Goal: Information Seeking & Learning: Find specific page/section

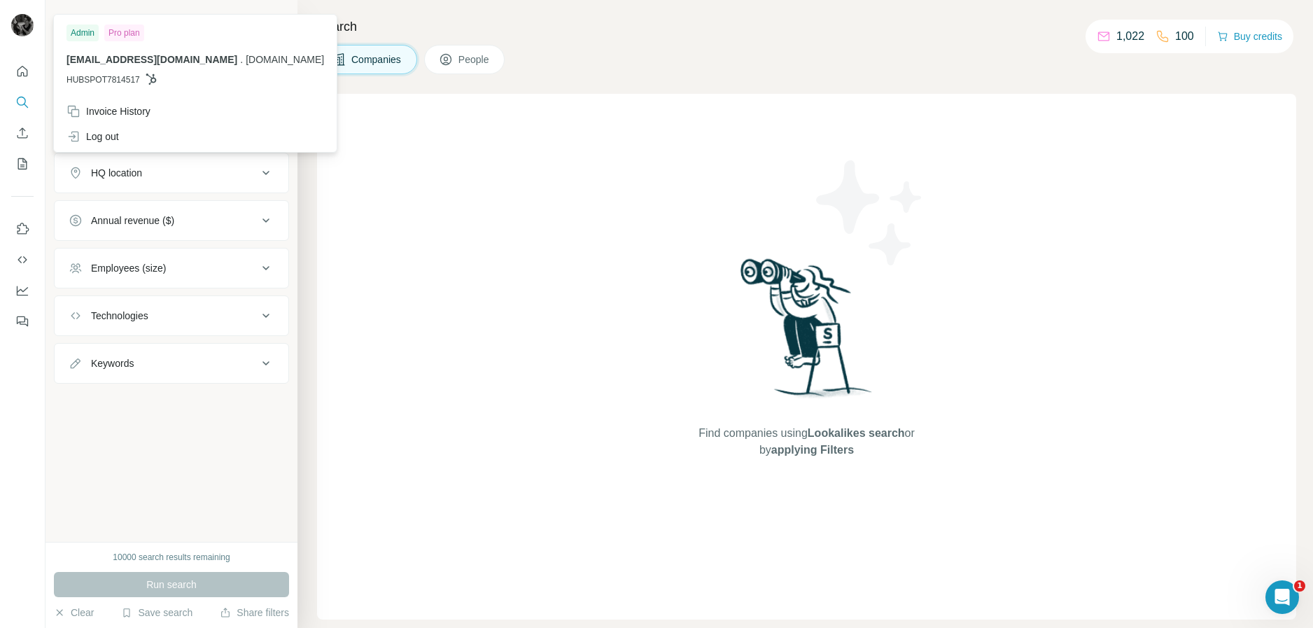
click at [695, 49] on div "Companies People" at bounding box center [806, 59] width 979 height 29
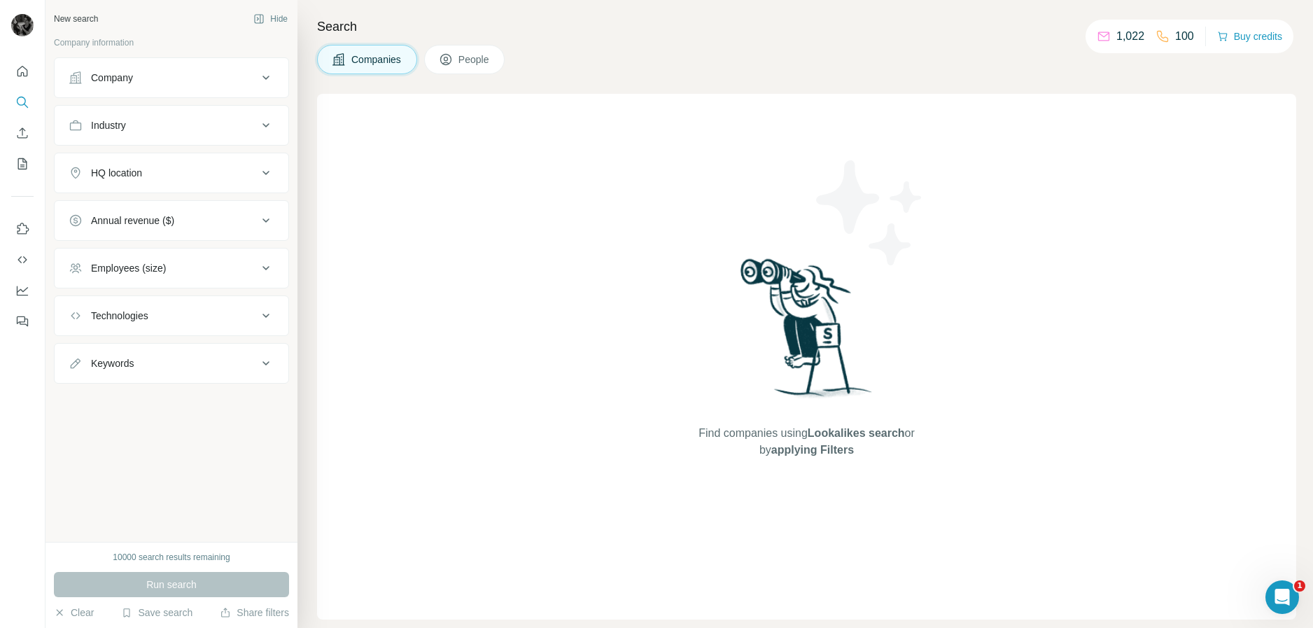
click at [455, 68] on button "People" at bounding box center [464, 59] width 81 height 29
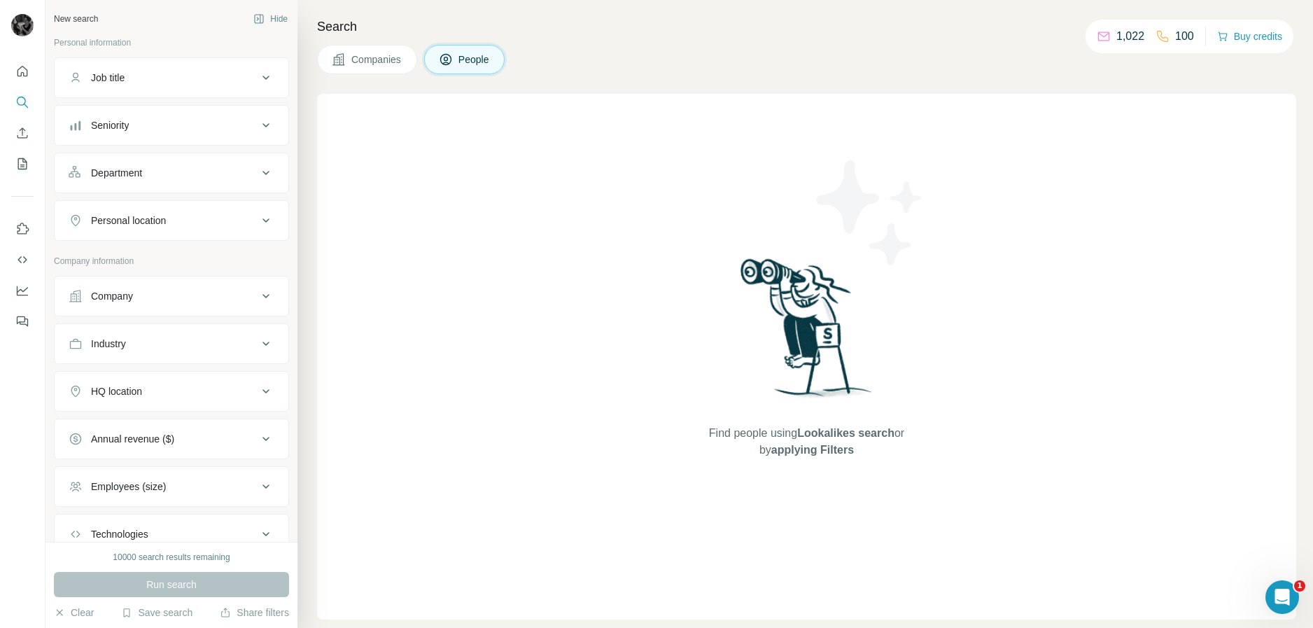
click at [179, 83] on div "Job title" at bounding box center [163, 78] width 189 height 14
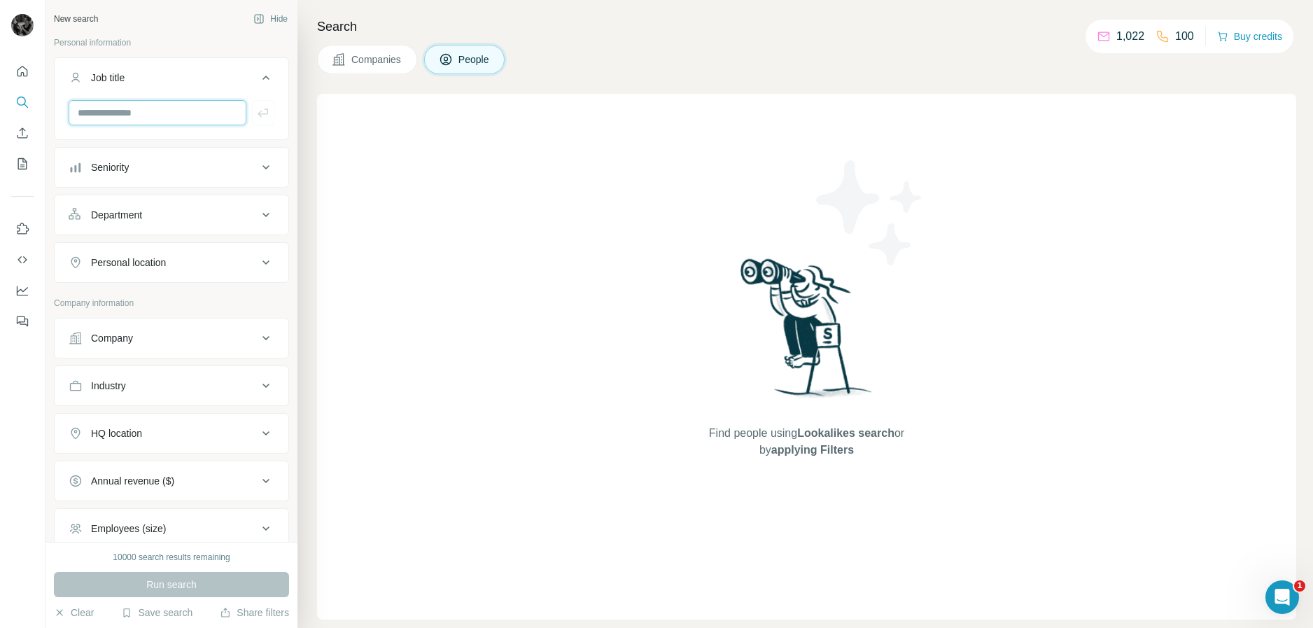
click at [176, 114] on input "text" at bounding box center [158, 112] width 178 height 25
type input "**********"
click at [256, 115] on icon "button" at bounding box center [263, 113] width 14 height 14
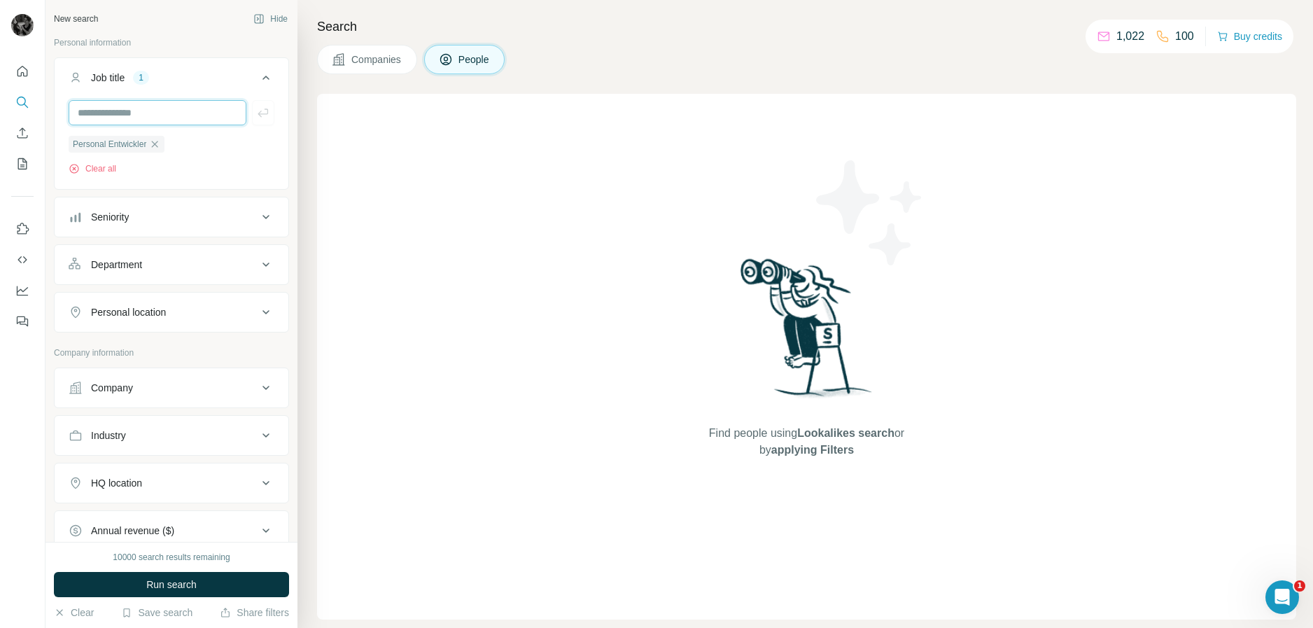
click at [132, 117] on input "text" at bounding box center [158, 112] width 178 height 25
type input "******"
type input "*"
click at [158, 145] on icon "button" at bounding box center [154, 144] width 11 height 11
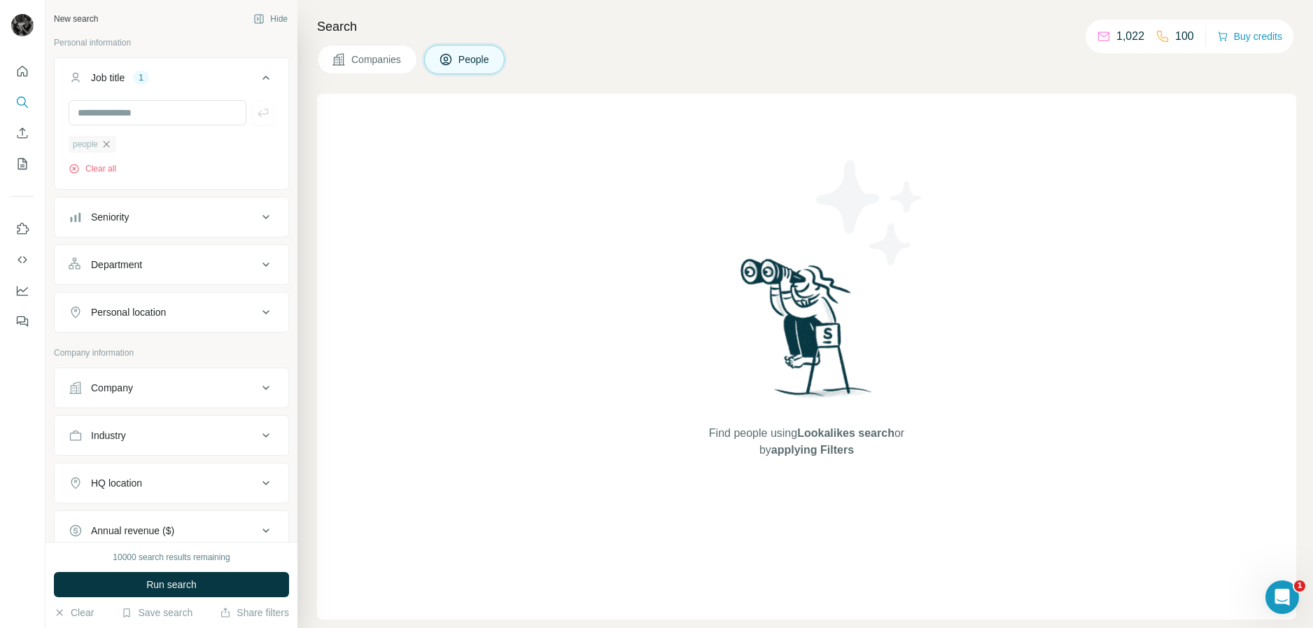
click at [111, 141] on icon "button" at bounding box center [106, 144] width 11 height 11
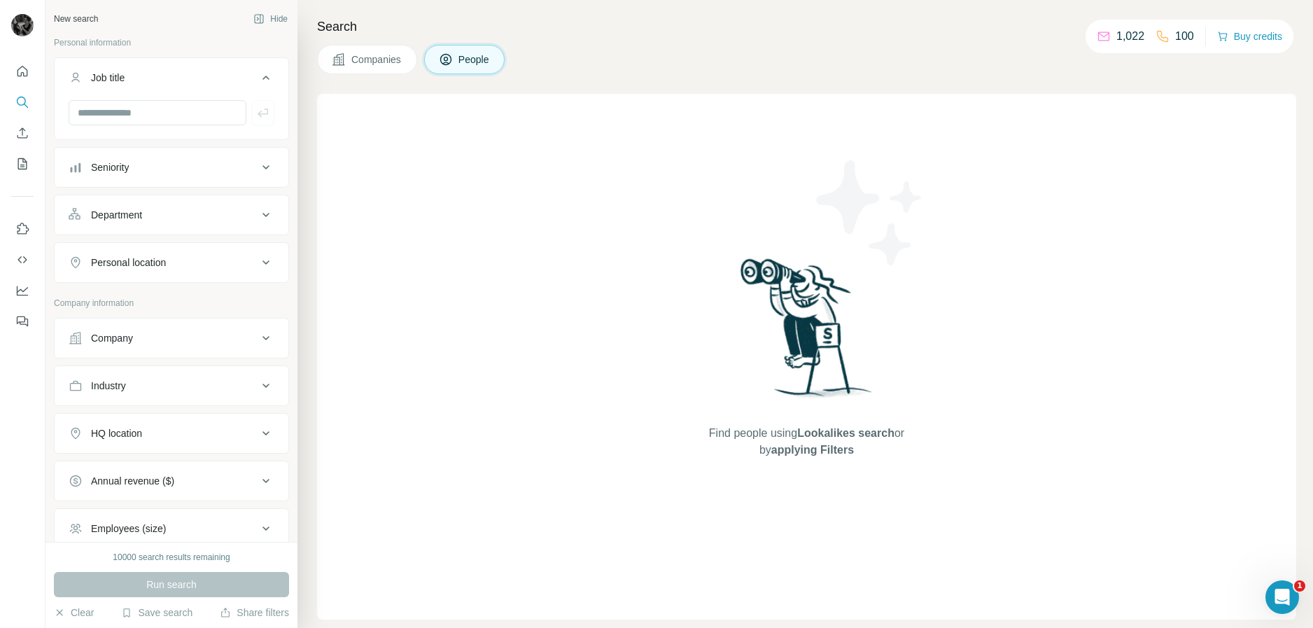
click at [258, 207] on icon at bounding box center [266, 215] width 17 height 17
click at [190, 252] on input at bounding box center [164, 249] width 173 height 15
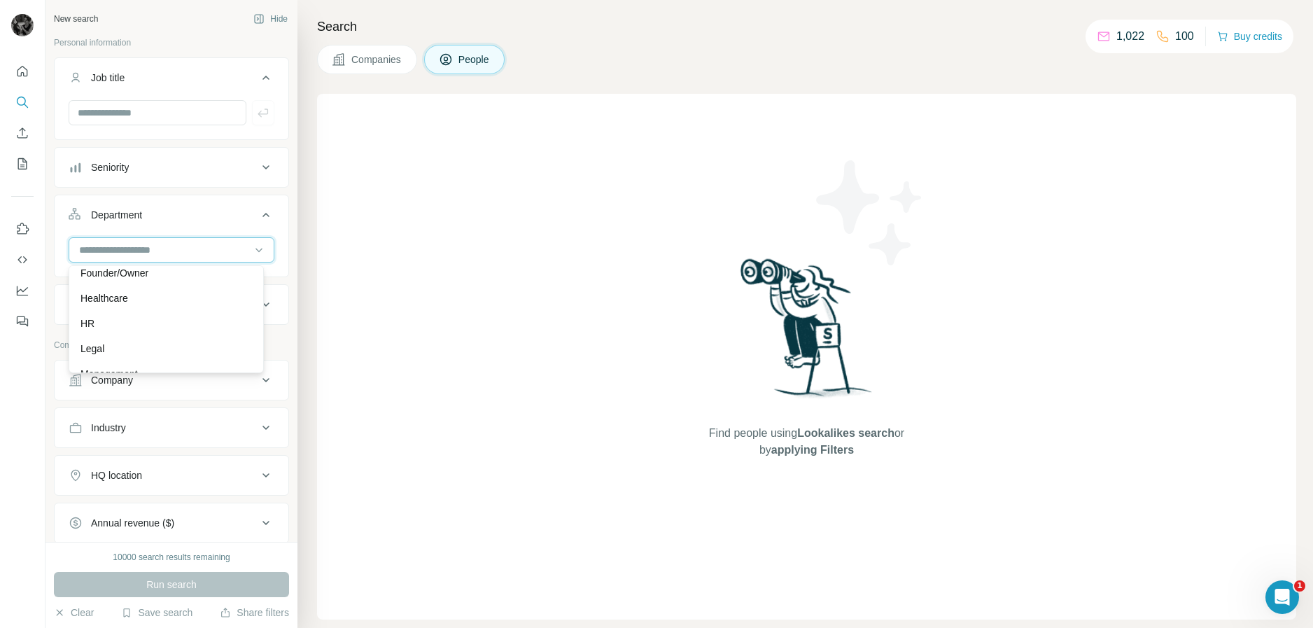
scroll to position [210, 0]
click at [95, 295] on div "HR" at bounding box center [167, 298] width 172 height 14
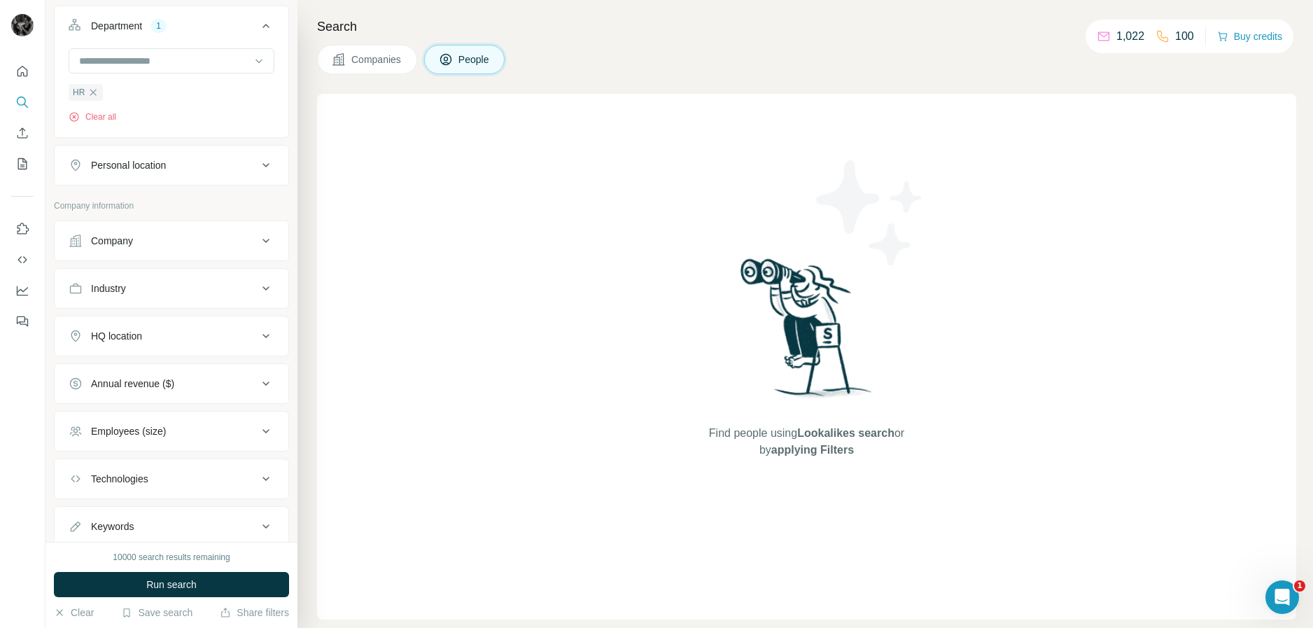
scroll to position [210, 0]
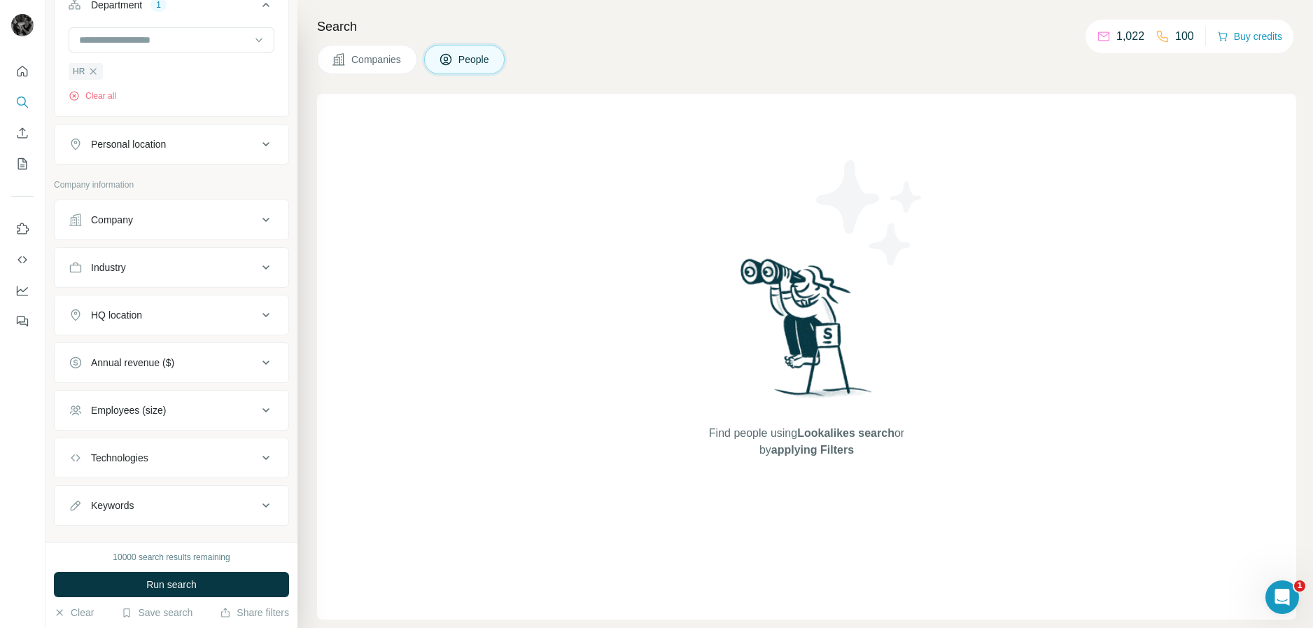
click at [223, 144] on div "Personal location" at bounding box center [163, 144] width 189 height 14
click at [154, 183] on input "text" at bounding box center [172, 179] width 206 height 25
drag, startPoint x: 157, startPoint y: 179, endPoint x: 48, endPoint y: 169, distance: 109.6
click at [49, 169] on div "New search Hide Personal information Job title Seniority Department 1 HR Clear …" at bounding box center [172, 271] width 252 height 542
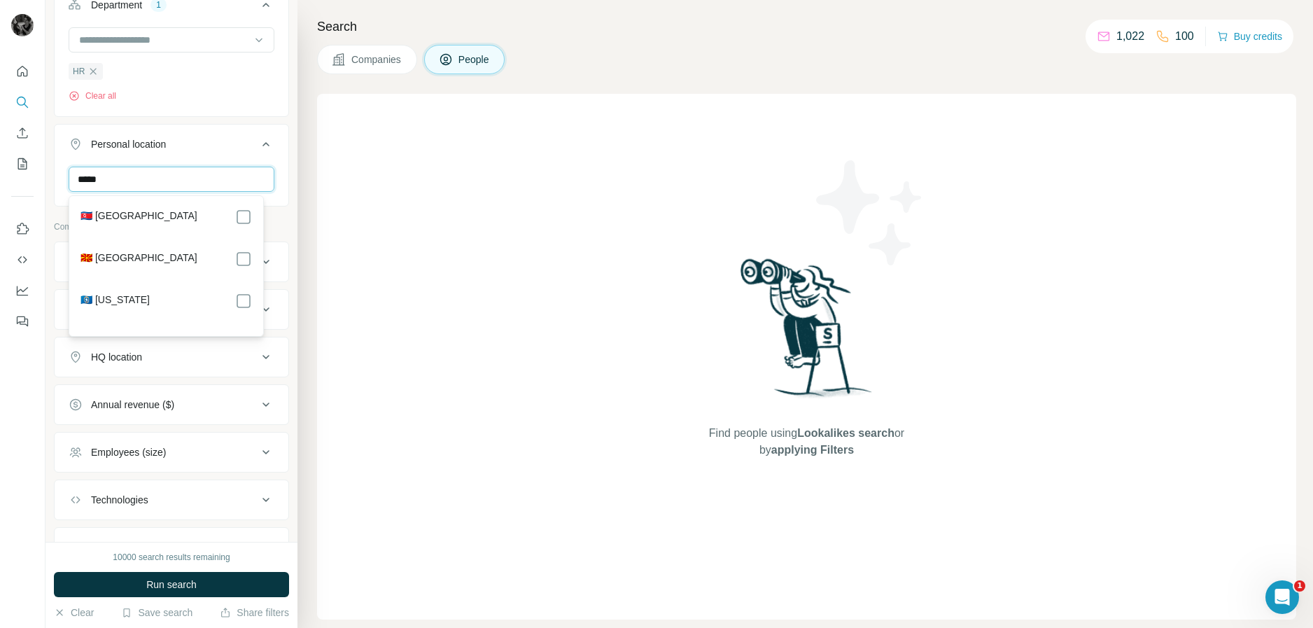
drag, startPoint x: 134, startPoint y: 186, endPoint x: 15, endPoint y: 186, distance: 119.7
click at [31, 183] on div "New search Hide Personal information Job title Seniority Department 1 HR Clear …" at bounding box center [656, 314] width 1313 height 628
drag, startPoint x: 80, startPoint y: 180, endPoint x: 38, endPoint y: 180, distance: 42.0
click at [38, 180] on div "New search Hide Personal information Job title Seniority Department 1 HR Clear …" at bounding box center [656, 314] width 1313 height 628
type input "*"
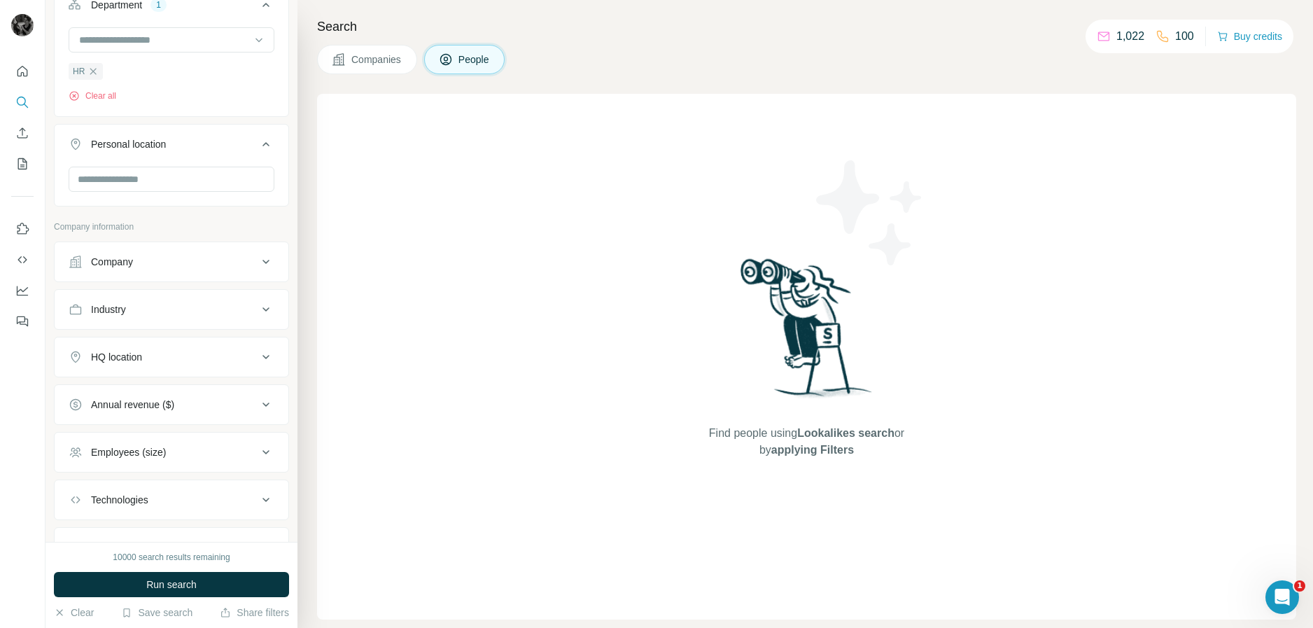
click at [309, 139] on div "Search Companies People Find people using Lookalikes search or by applying Filt…" at bounding box center [806, 314] width 1016 height 628
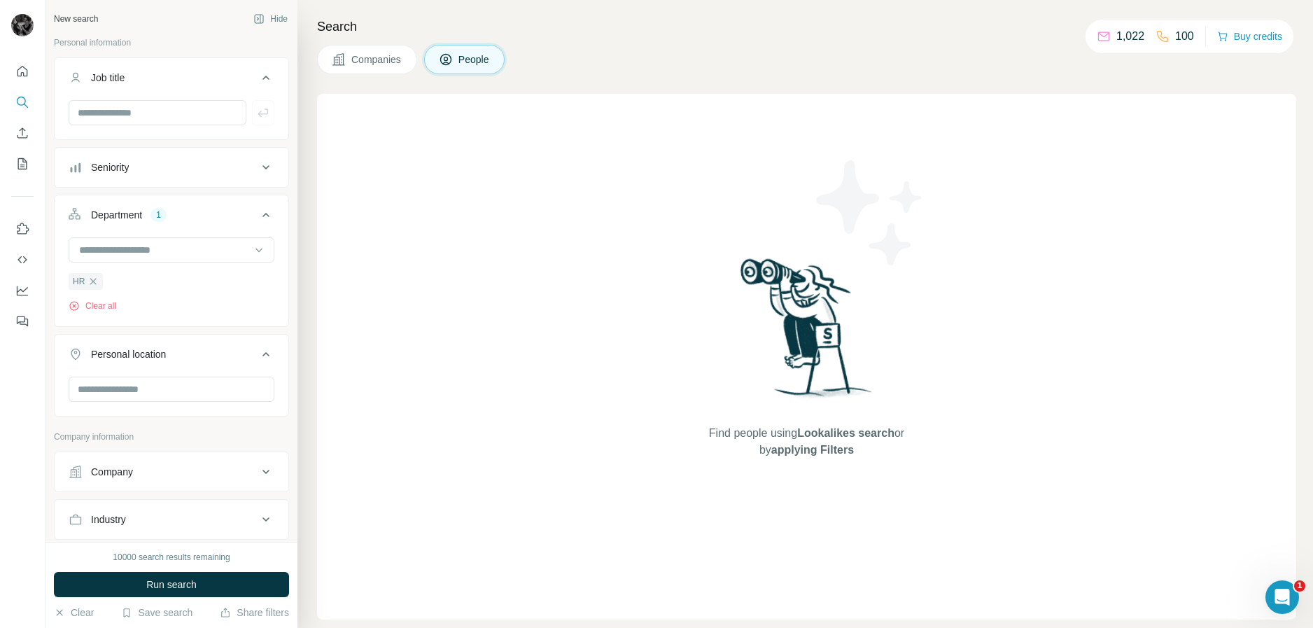
scroll to position [276, 0]
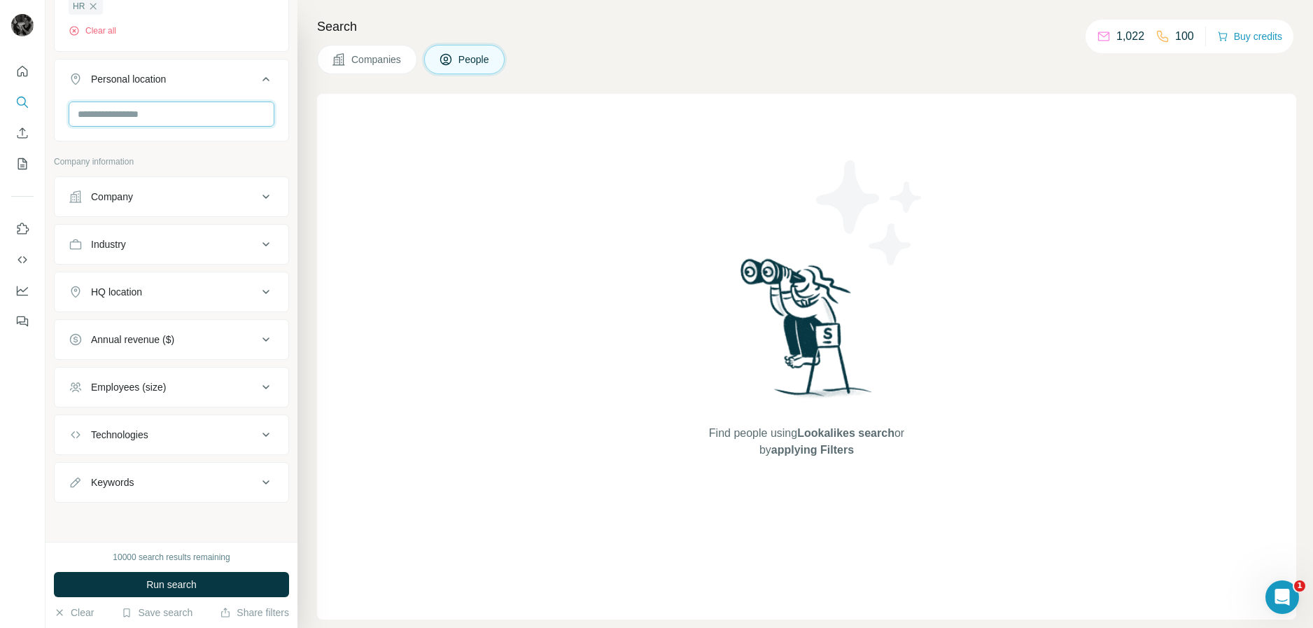
click at [204, 119] on input "text" at bounding box center [172, 114] width 206 height 25
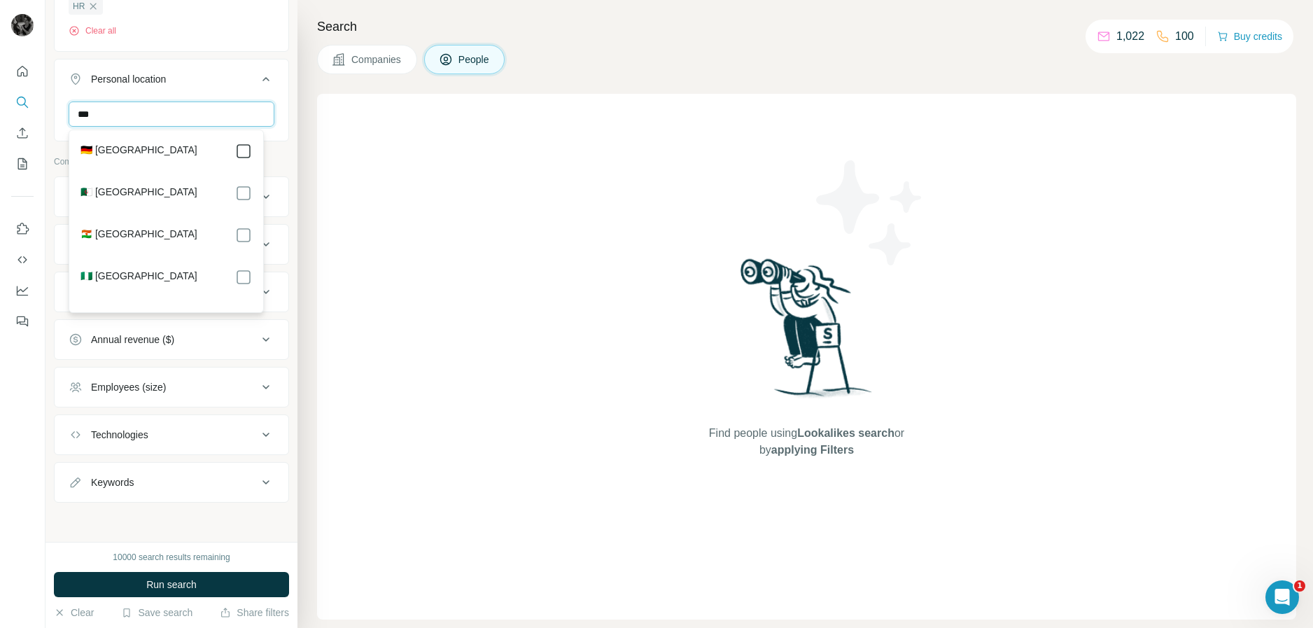
type input "***"
click at [282, 151] on div "New search Hide Personal information Job title Seniority Department 1 HR Clear …" at bounding box center [172, 271] width 252 height 542
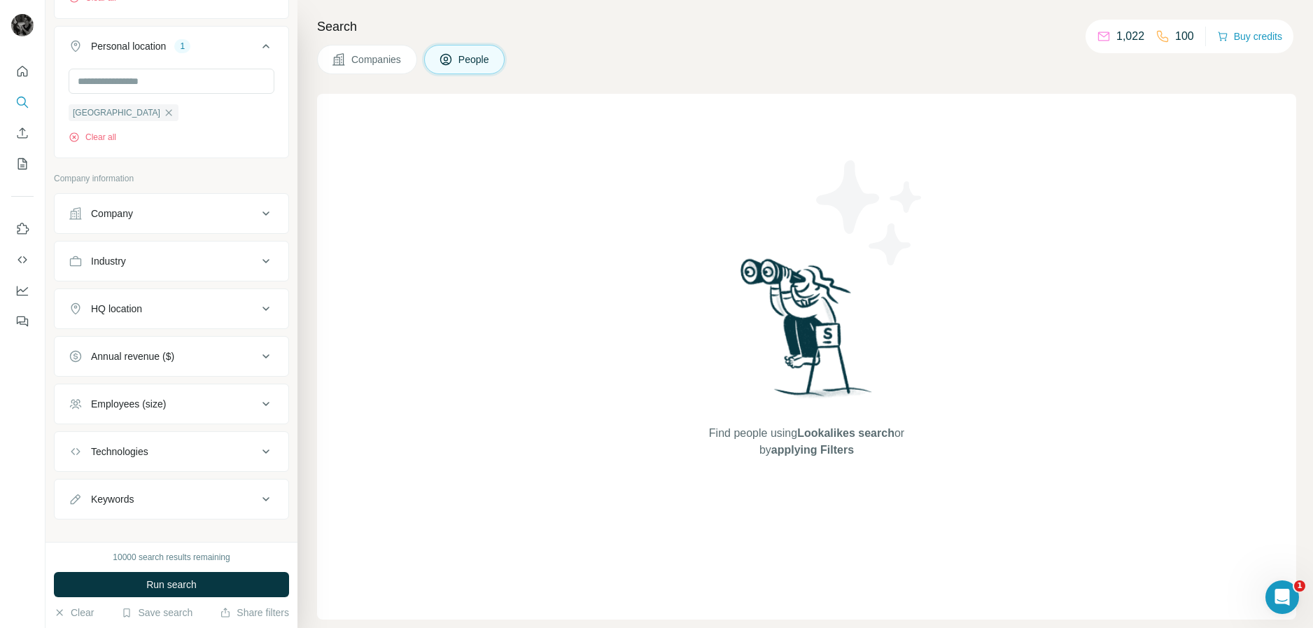
scroll to position [326, 0]
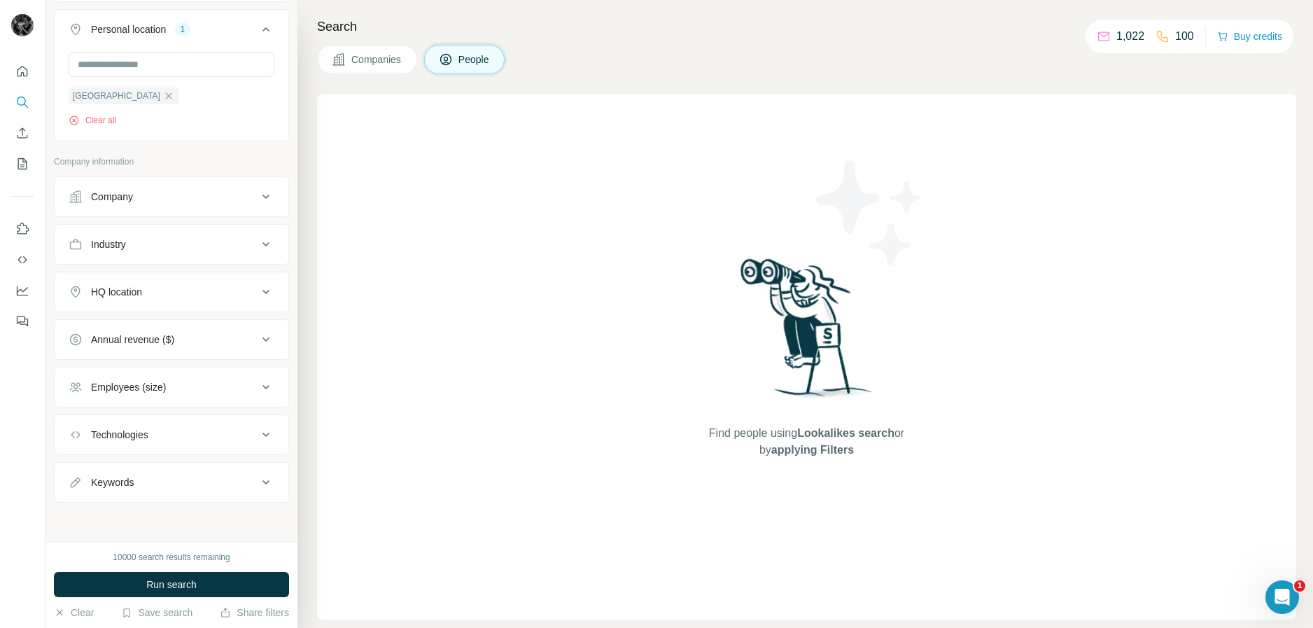
click at [263, 197] on icon at bounding box center [266, 197] width 7 height 4
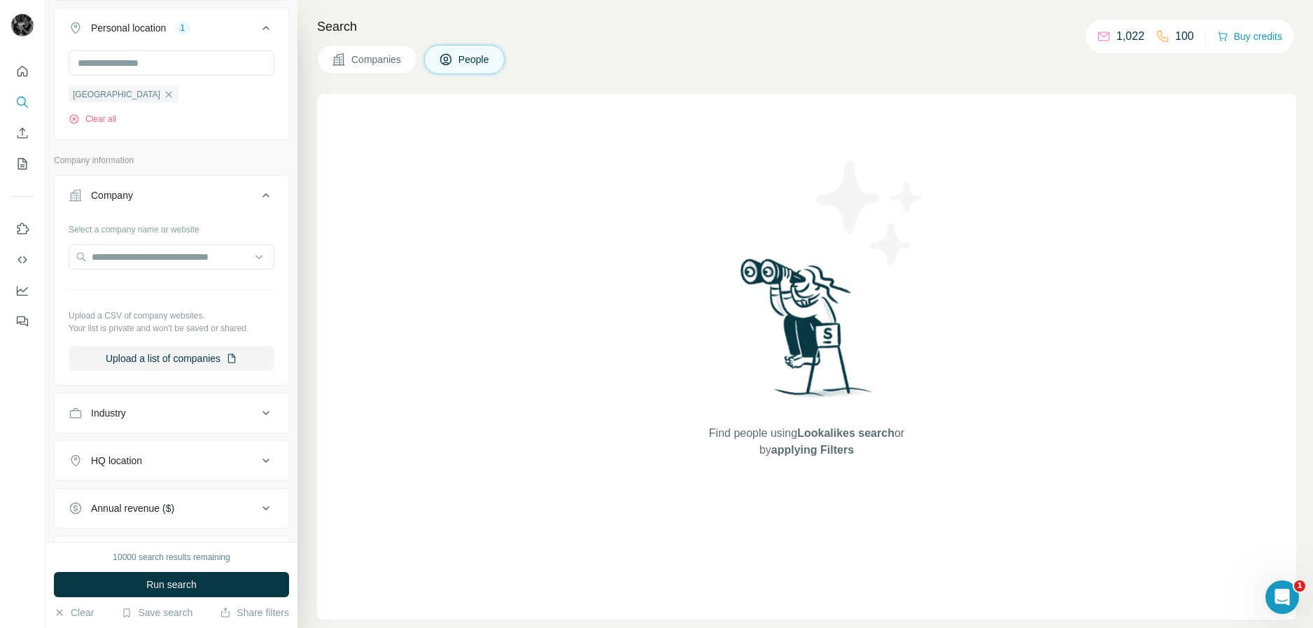
click at [263, 459] on icon at bounding box center [266, 460] width 17 height 17
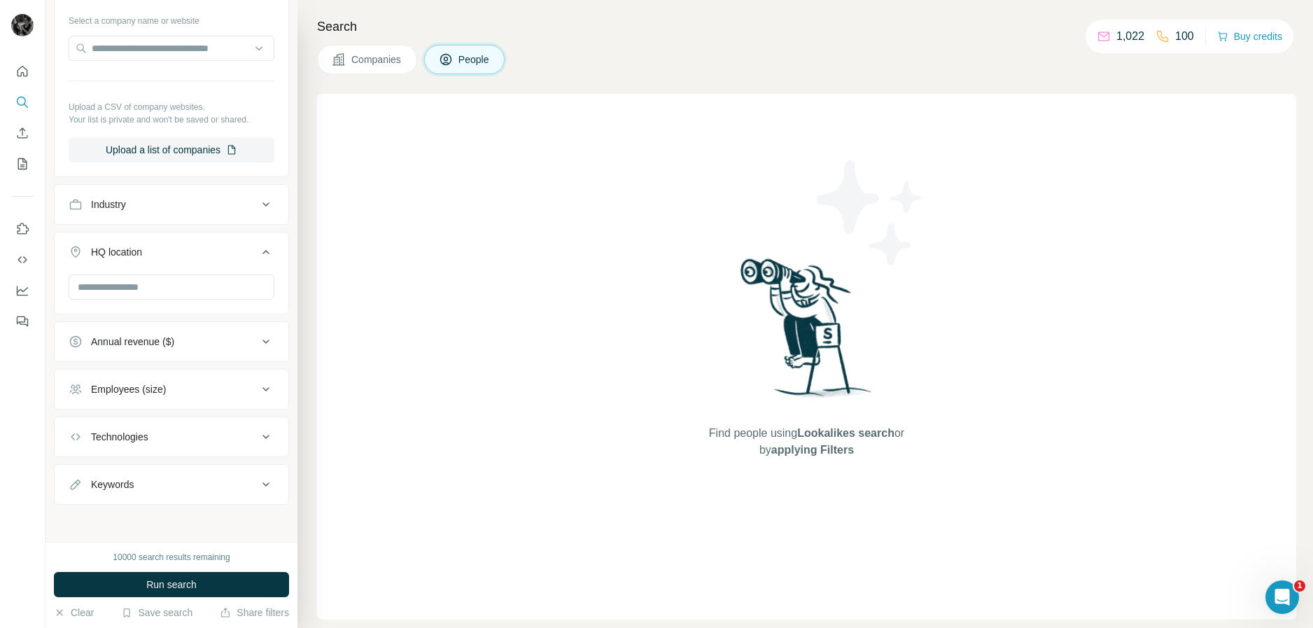
scroll to position [536, 0]
click at [218, 284] on input "text" at bounding box center [172, 285] width 206 height 25
drag, startPoint x: 218, startPoint y: 284, endPoint x: 38, endPoint y: 286, distance: 179.9
click at [38, 286] on div "New search Hide Personal information Job title Seniority Department 1 HR Clear …" at bounding box center [656, 314] width 1313 height 628
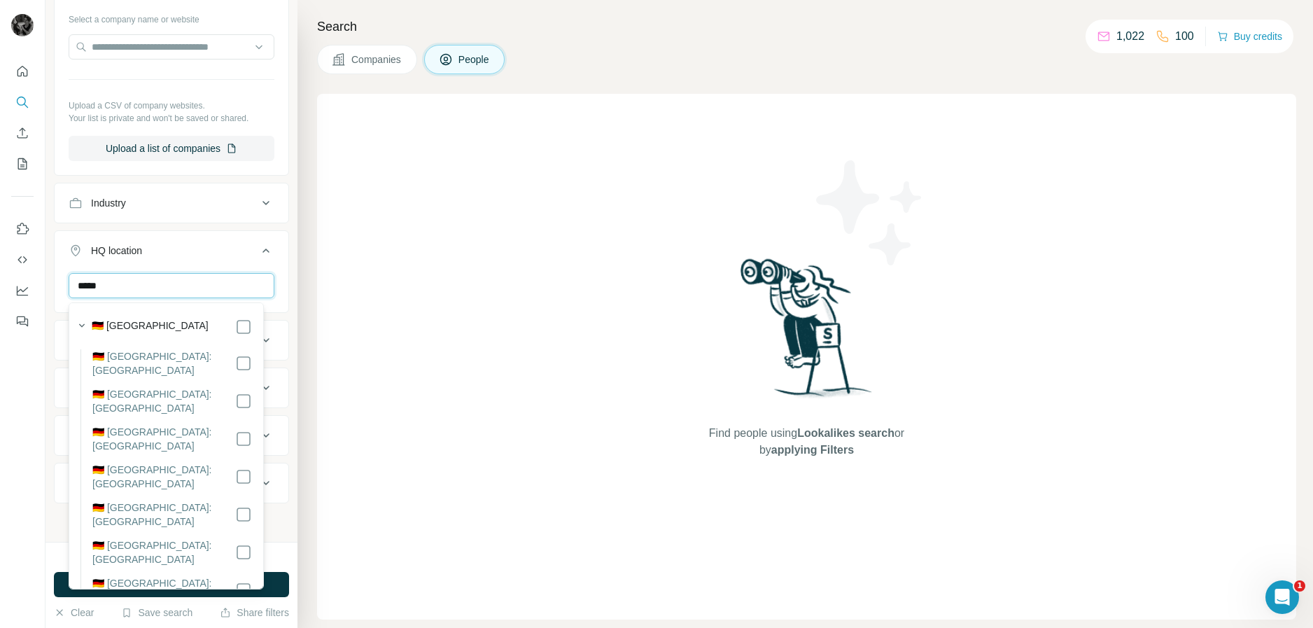
scroll to position [70, 0]
type input "*****"
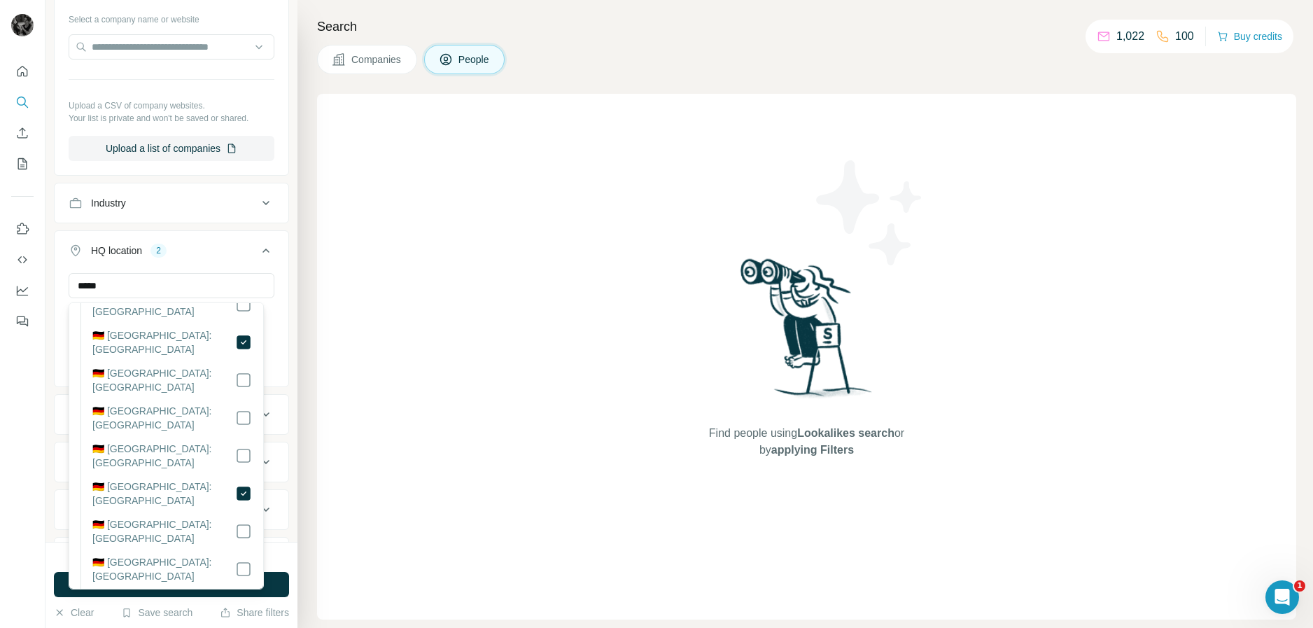
scroll to position [242, 0]
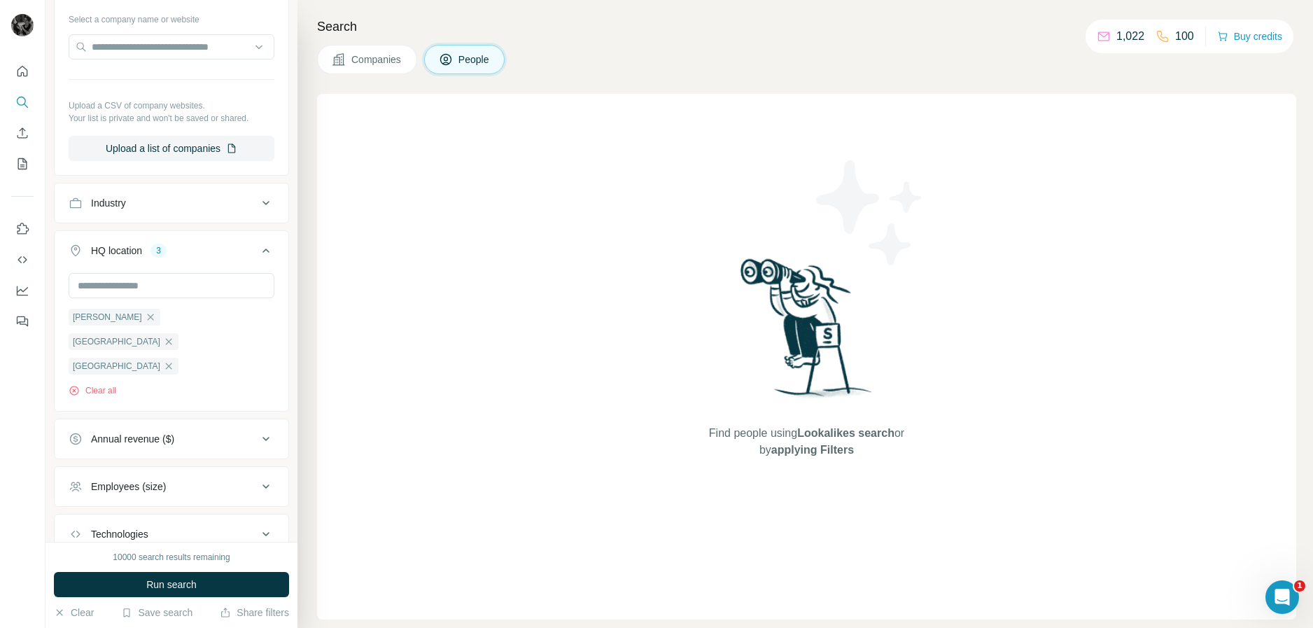
click at [281, 228] on div "New search Hide Personal information Job title Seniority Department 1 HR Clear …" at bounding box center [172, 271] width 252 height 542
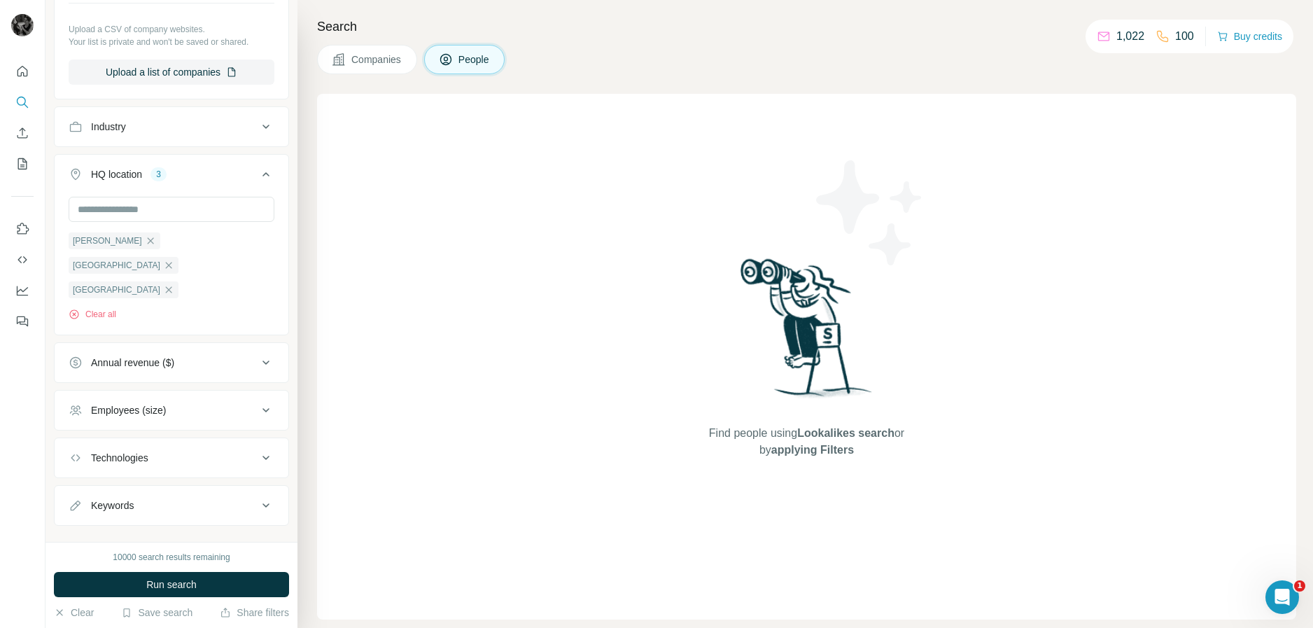
scroll to position [614, 0]
click at [260, 400] on icon at bounding box center [266, 408] width 17 height 17
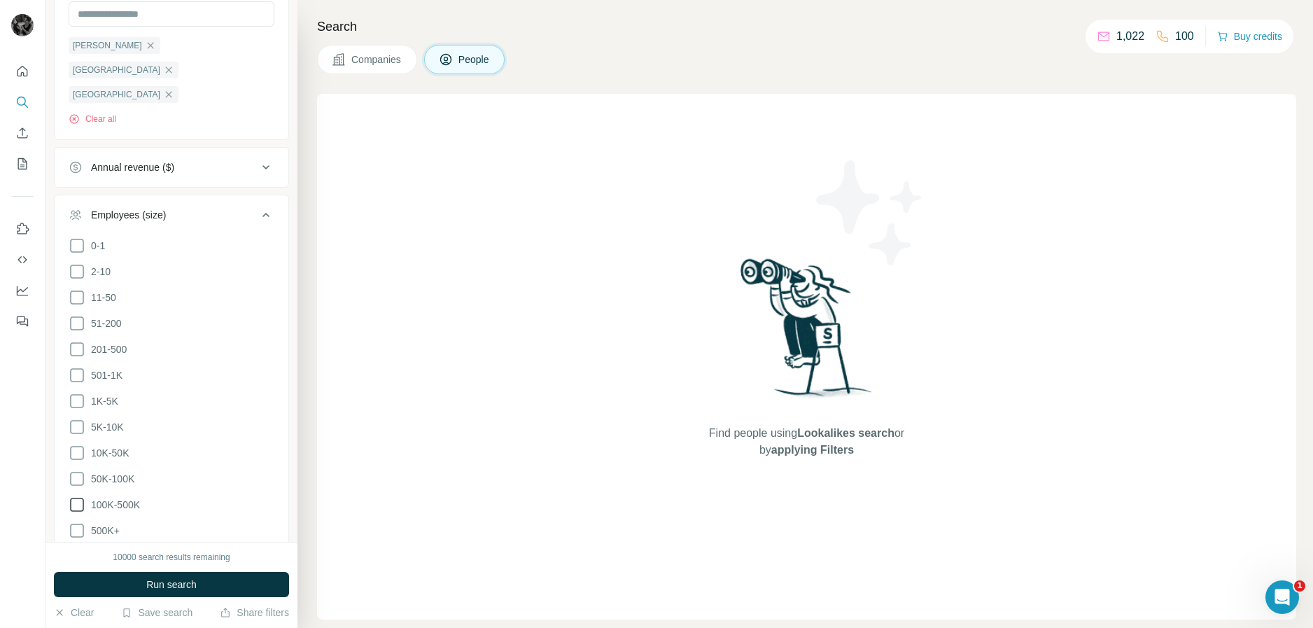
scroll to position [824, 0]
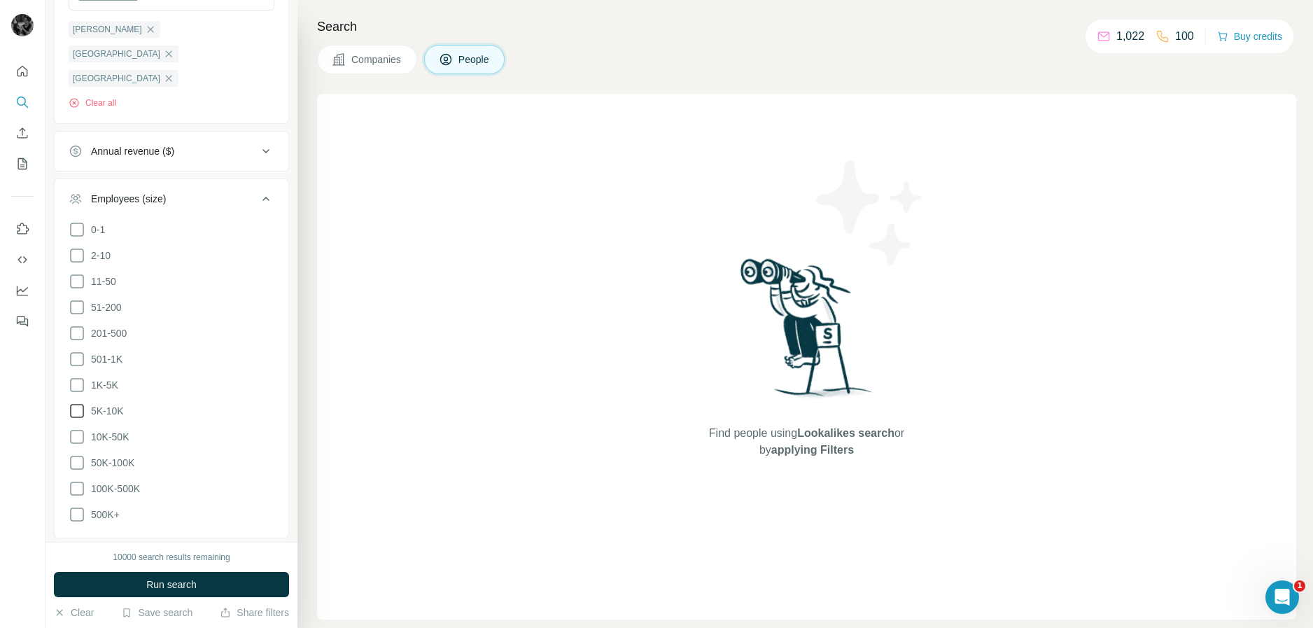
click at [74, 403] on icon at bounding box center [77, 411] width 17 height 17
click at [77, 377] on icon at bounding box center [77, 385] width 17 height 17
click at [79, 351] on icon at bounding box center [77, 359] width 17 height 17
click at [151, 588] on span "Run search" at bounding box center [171, 585] width 50 height 14
